Goal: Transaction & Acquisition: Obtain resource

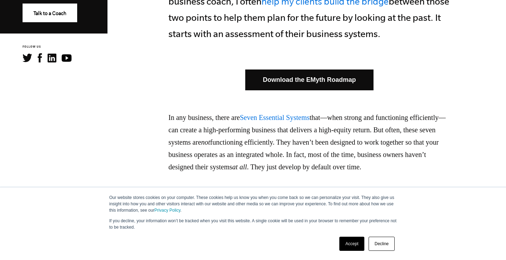
scroll to position [387, 0]
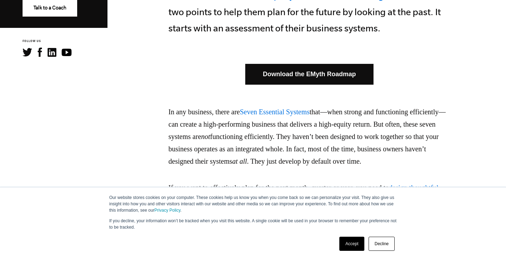
click at [313, 80] on link "Download the EMyth Roadmap" at bounding box center [309, 74] width 128 height 21
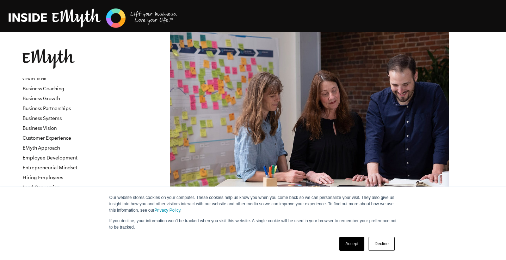
scroll to position [0, 0]
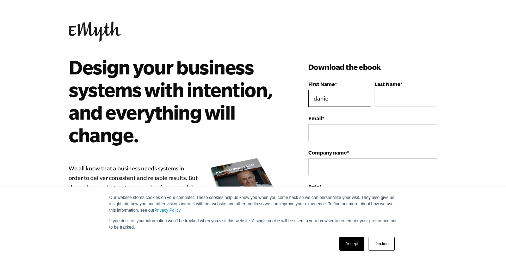
type input "danie"
type input "Joubert"
type input "daniejjoubert@gmail.com"
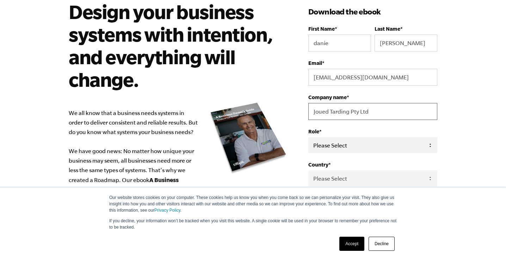
scroll to position [58, 0]
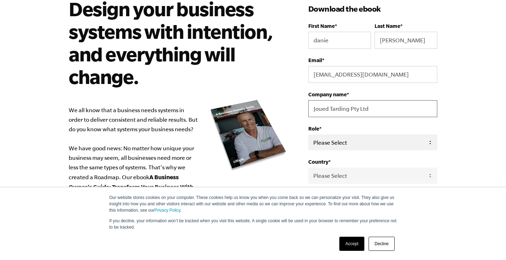
type input "Joued Tarding Pty Ltd"
select select "Owner"
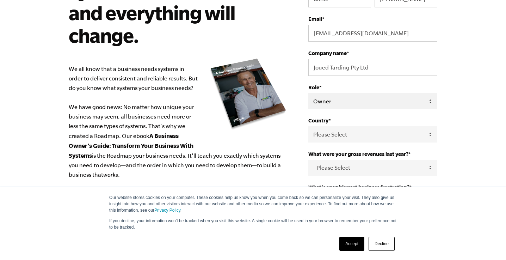
scroll to position [100, 0]
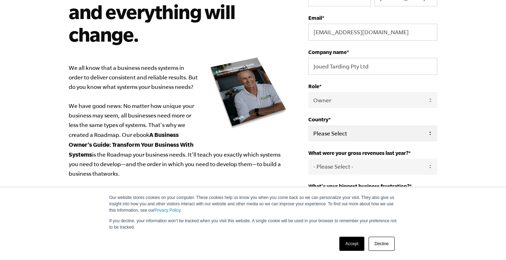
select select "South Africa"
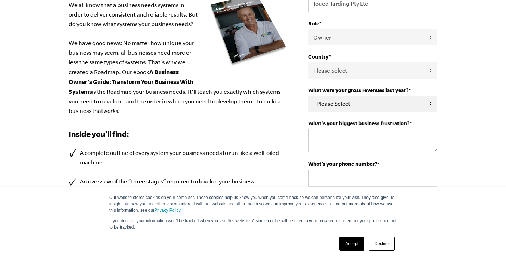
scroll to position [164, 0]
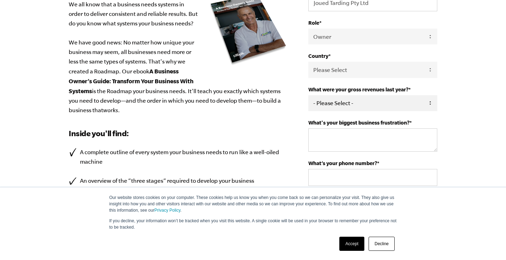
select select "10M+"
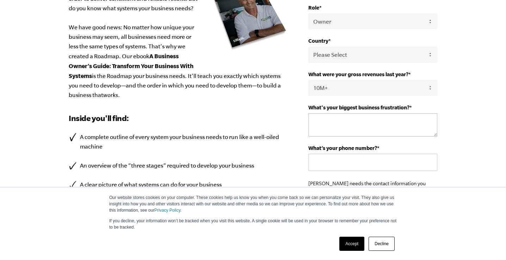
scroll to position [182, 0]
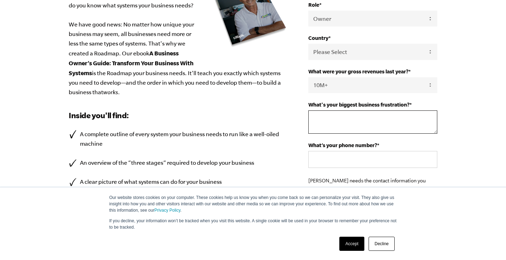
click at [337, 128] on textarea "What's your biggest business frustration? *" at bounding box center [372, 121] width 129 height 23
type textarea "S"
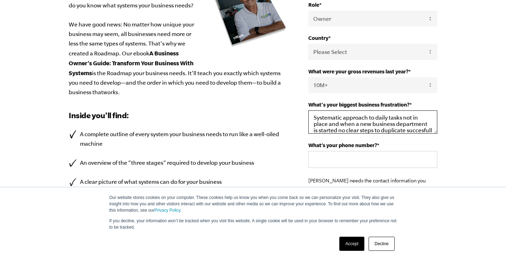
type textarea "Systematic approach to daily tasks not in place and when a new business departm…"
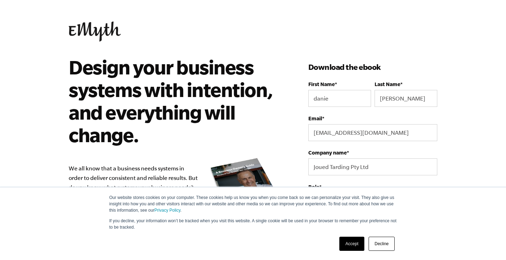
scroll to position [0, 0]
